Goal: Register for event/course

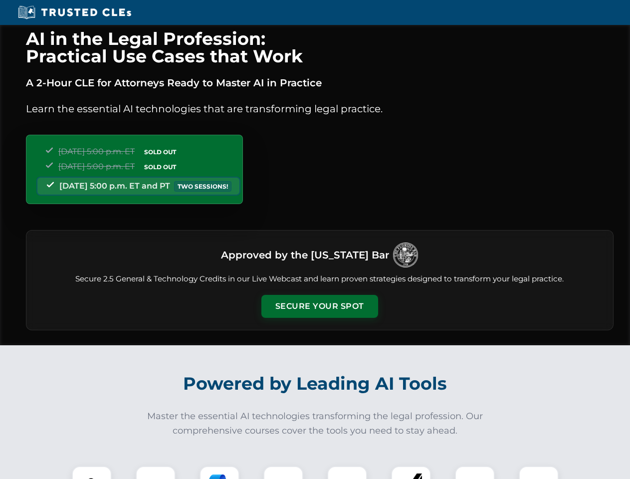
click at [319, 306] on button "Secure Your Spot" at bounding box center [319, 306] width 117 height 23
click at [92, 472] on img at bounding box center [91, 485] width 29 height 29
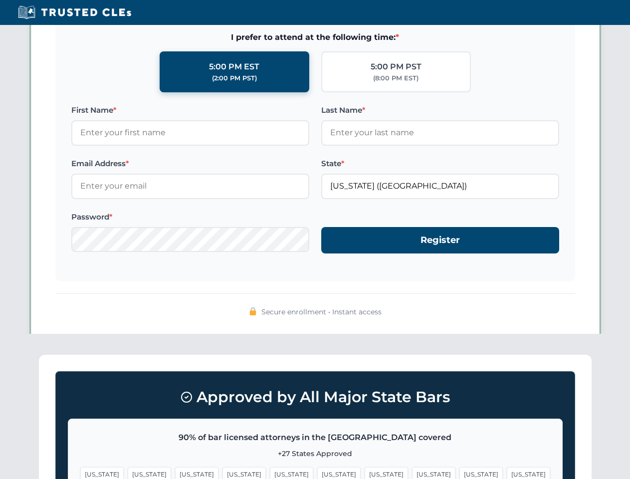
click at [364, 472] on span "[US_STATE]" at bounding box center [385, 474] width 43 height 14
click at [459, 472] on span "[US_STATE]" at bounding box center [480, 474] width 43 height 14
